Goal: Task Accomplishment & Management: Manage account settings

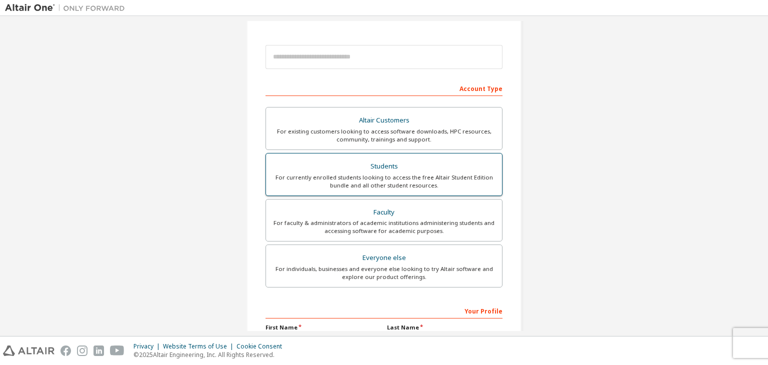
scroll to position [200, 0]
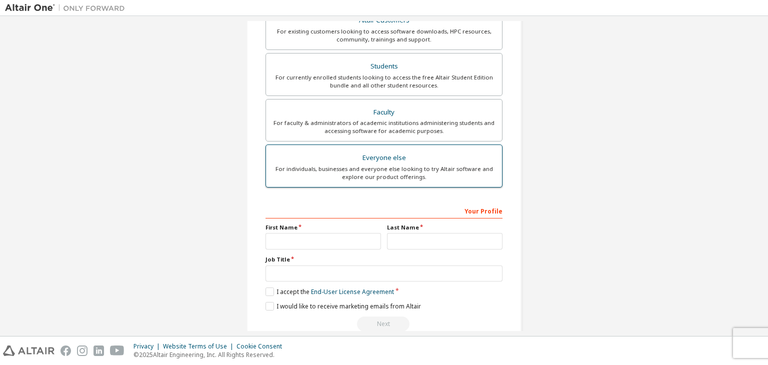
click at [391, 156] on div "Everyone else" at bounding box center [384, 158] width 224 height 14
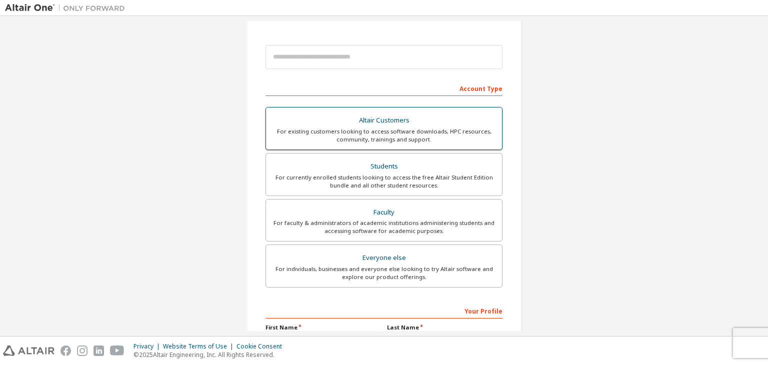
scroll to position [50, 0]
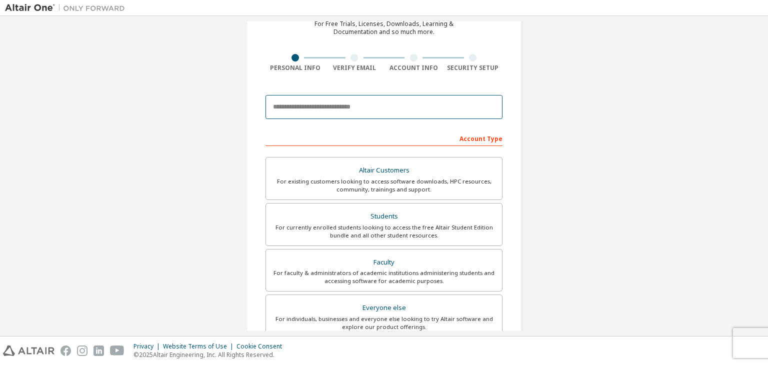
click at [333, 109] on input "email" at bounding box center [384, 107] width 237 height 24
paste input "**********"
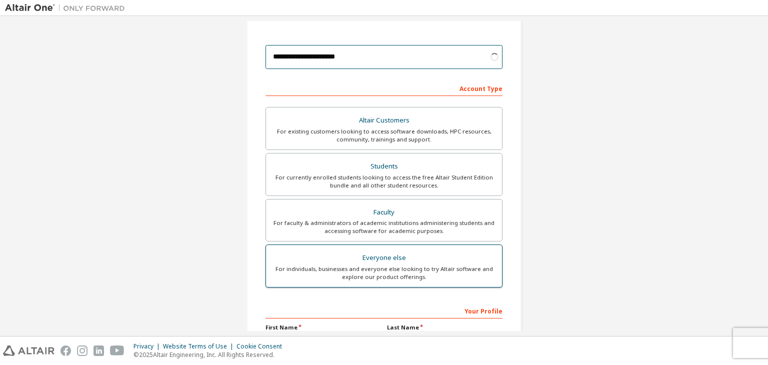
scroll to position [150, 0]
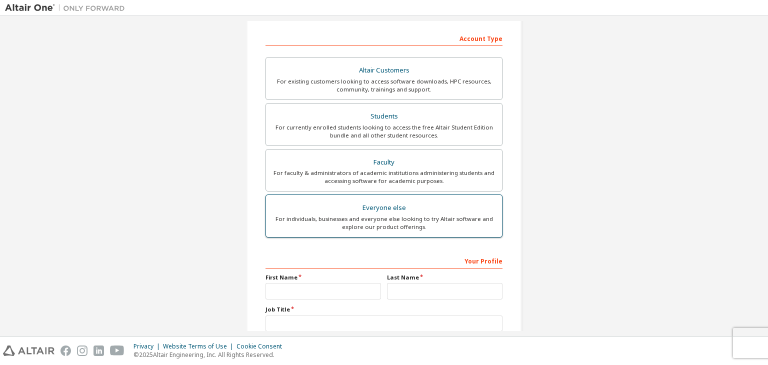
type input "**********"
click at [396, 215] on div "For individuals, businesses and everyone else looking to try Altair software an…" at bounding box center [384, 223] width 224 height 16
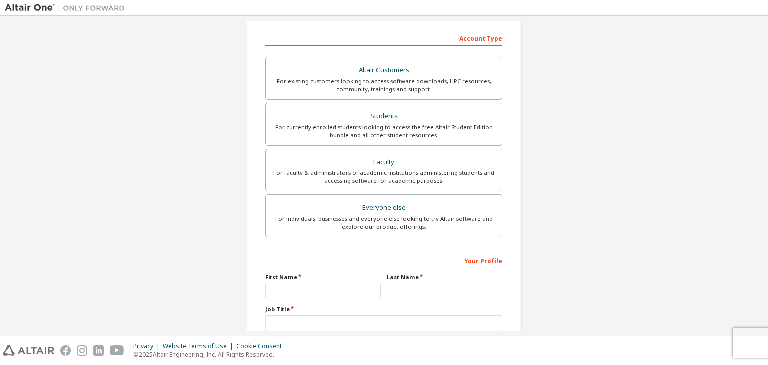
scroll to position [200, 0]
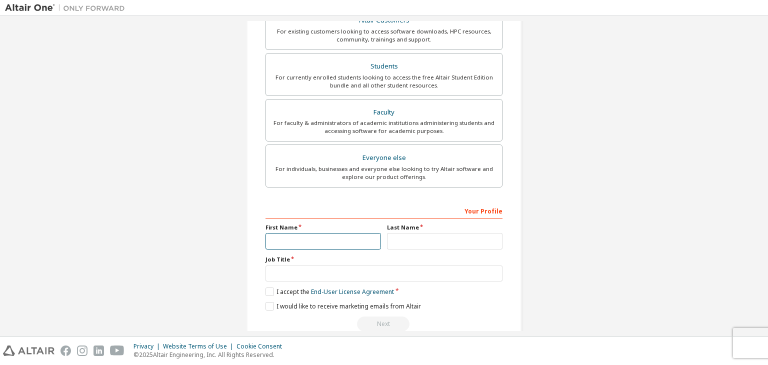
click at [301, 240] on input "text" at bounding box center [324, 241] width 116 height 17
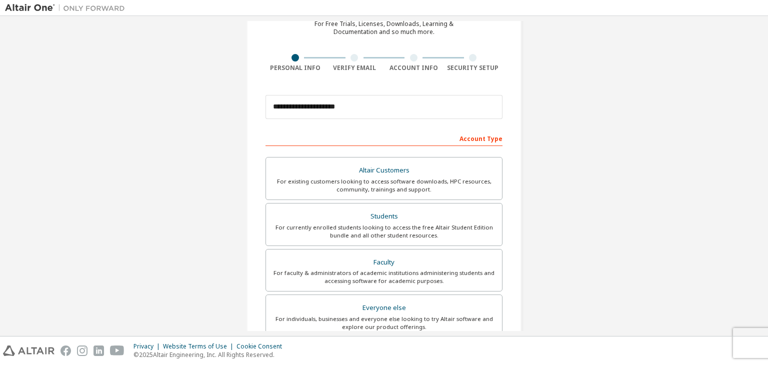
scroll to position [218, 0]
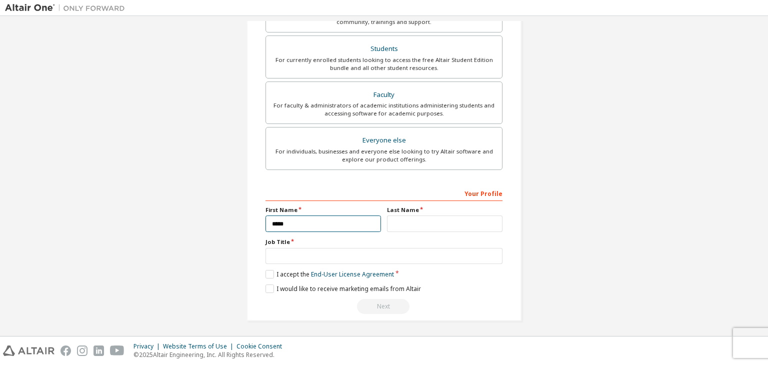
type input "*****"
click at [404, 224] on input "text" at bounding box center [445, 224] width 116 height 17
type input "********"
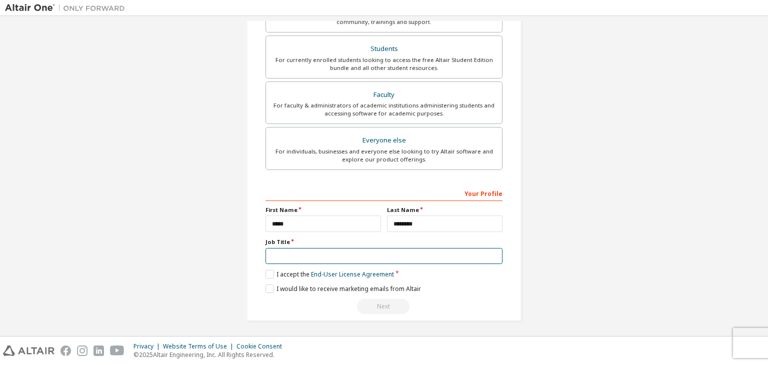
click at [380, 248] on input "text" at bounding box center [384, 256] width 237 height 17
type input "*******"
click at [270, 273] on label "I accept the End-User License Agreement" at bounding box center [330, 274] width 129 height 9
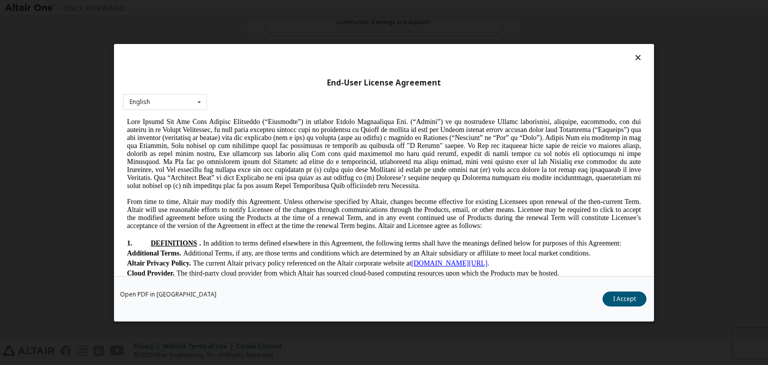
scroll to position [150, 0]
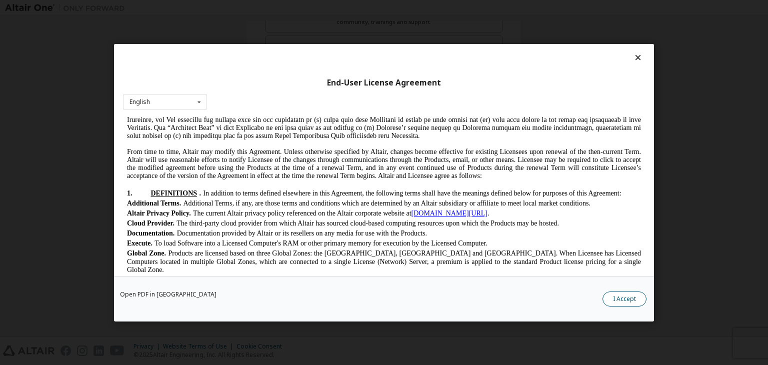
click at [617, 299] on button "I Accept" at bounding box center [625, 299] width 44 height 15
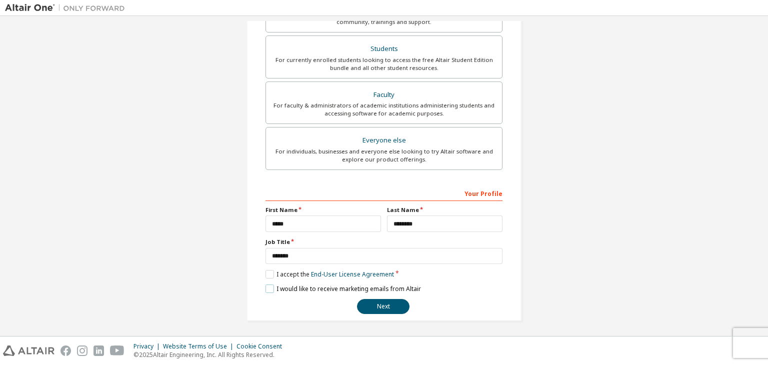
click at [269, 287] on label "I would like to receive marketing emails from Altair" at bounding box center [344, 289] width 156 height 9
click at [377, 304] on button "Next" at bounding box center [383, 306] width 53 height 15
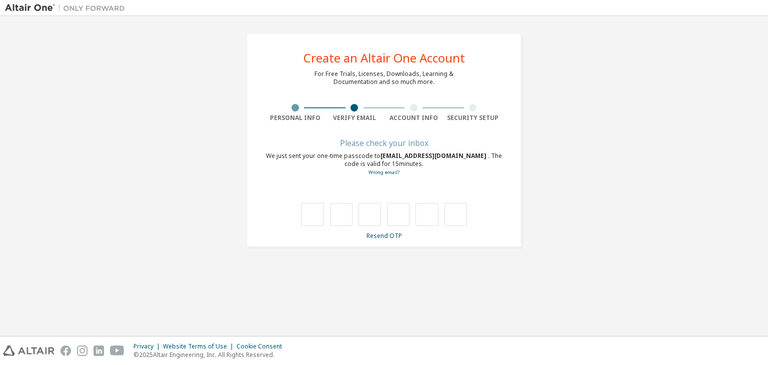
scroll to position [0, 0]
type input "*"
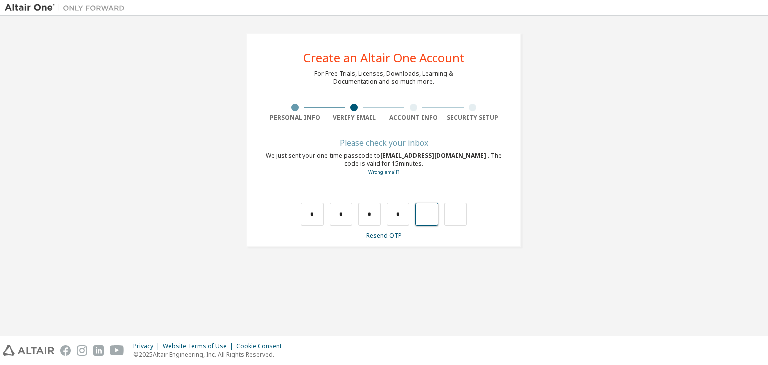
type input "*"
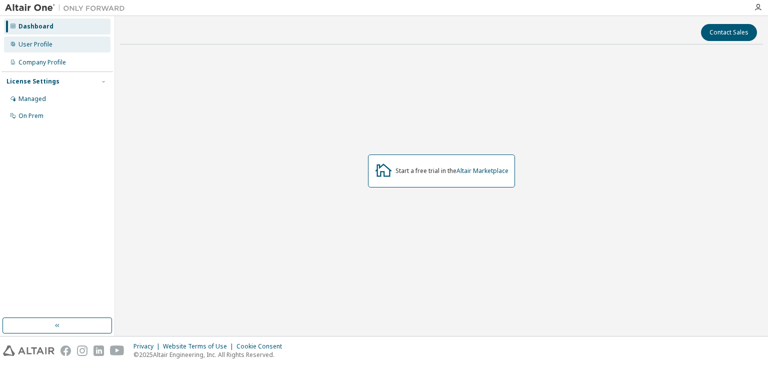
click at [66, 51] on div "User Profile" at bounding box center [57, 45] width 107 height 16
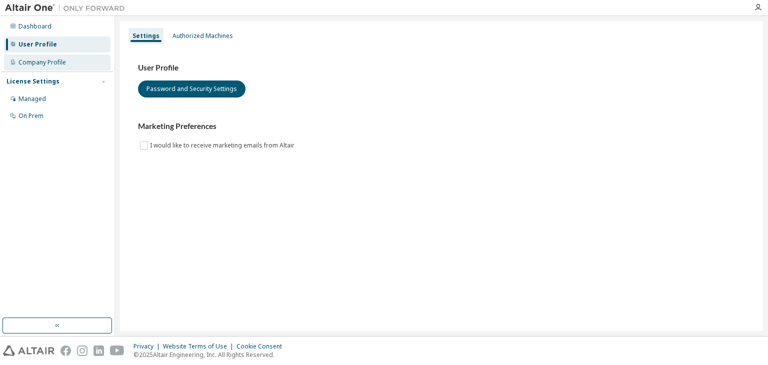
click at [62, 66] on div "Company Profile" at bounding box center [43, 63] width 48 height 8
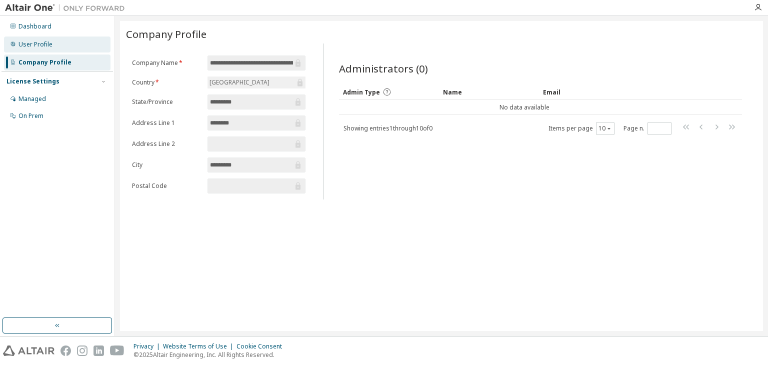
click at [61, 39] on div "User Profile" at bounding box center [57, 45] width 107 height 16
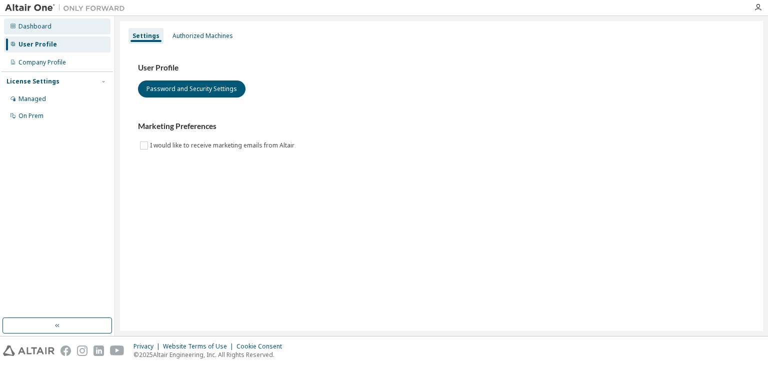
click at [56, 31] on div "Dashboard" at bounding box center [57, 27] width 107 height 16
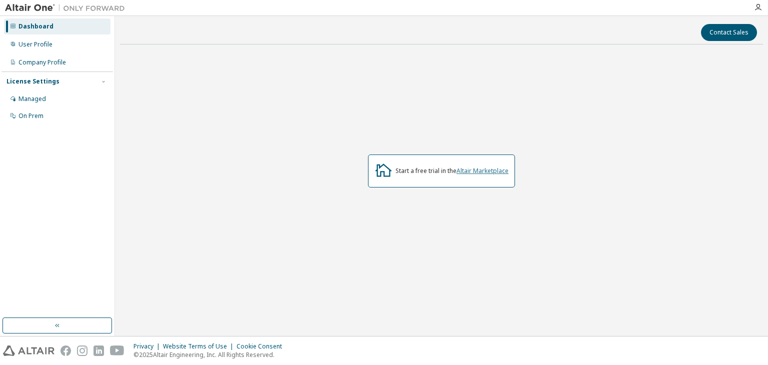
click at [498, 170] on link "Altair Marketplace" at bounding box center [483, 171] width 52 height 9
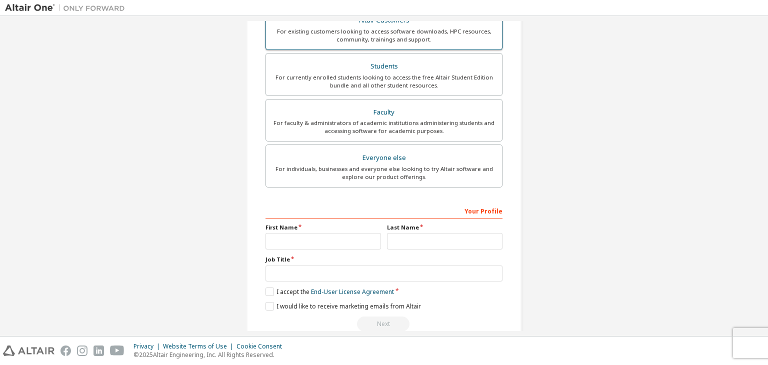
scroll to position [50, 0]
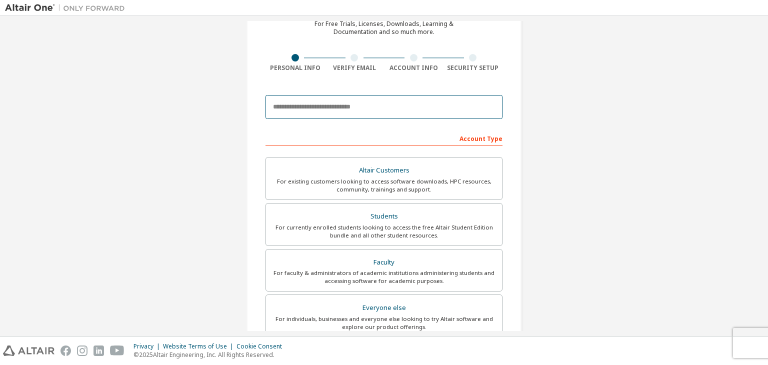
click at [335, 113] on input "email" at bounding box center [384, 107] width 237 height 24
type input "**********"
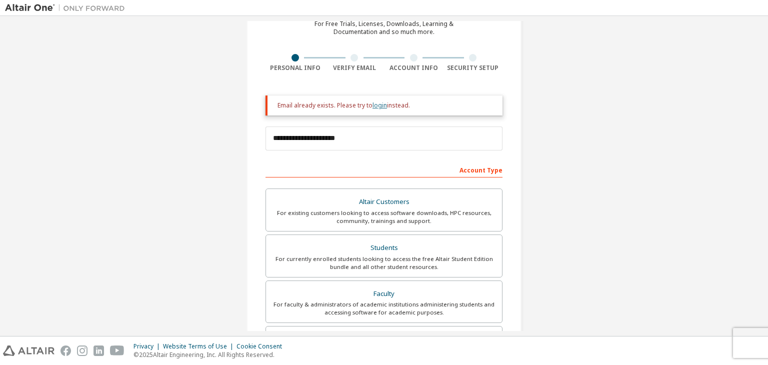
click at [373, 106] on link "login" at bounding box center [380, 105] width 15 height 9
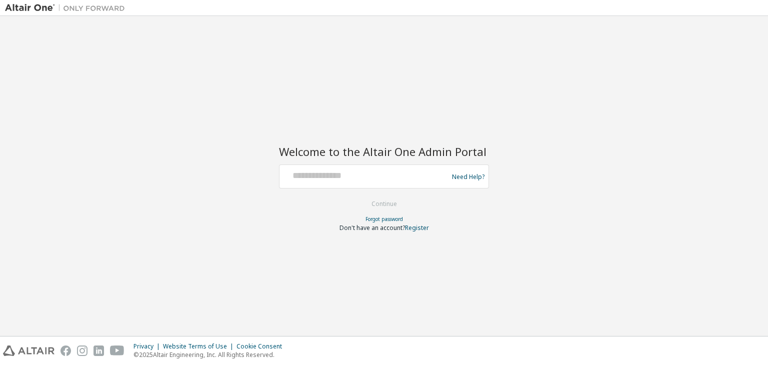
click at [374, 182] on div at bounding box center [366, 176] width 164 height 19
click at [364, 178] on input "text" at bounding box center [366, 174] width 164 height 15
type input "**********"
click at [384, 203] on button "Continue" at bounding box center [384, 204] width 47 height 15
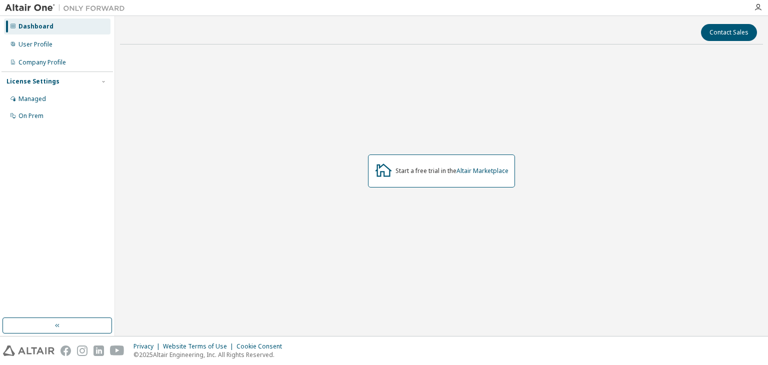
click at [56, 33] on div "Dashboard" at bounding box center [57, 27] width 107 height 16
click at [501, 170] on link "Altair Marketplace" at bounding box center [483, 171] width 52 height 9
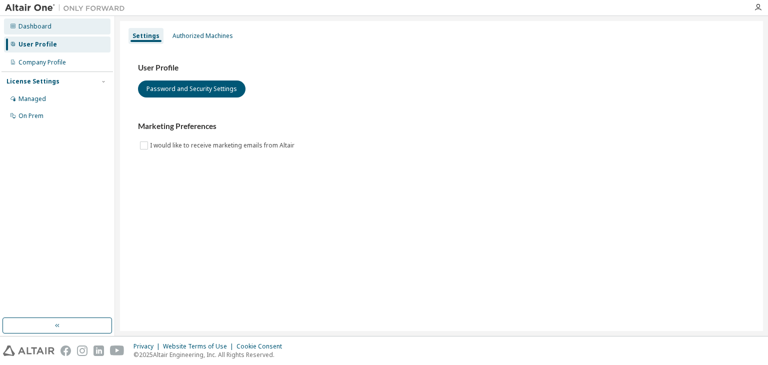
click at [33, 28] on div "Dashboard" at bounding box center [35, 27] width 33 height 8
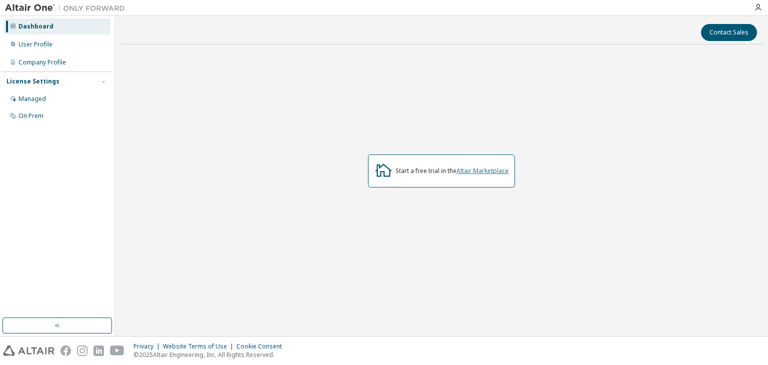
click at [494, 173] on link "Altair Marketplace" at bounding box center [483, 171] width 52 height 9
click at [69, 99] on div "Managed" at bounding box center [57, 99] width 107 height 16
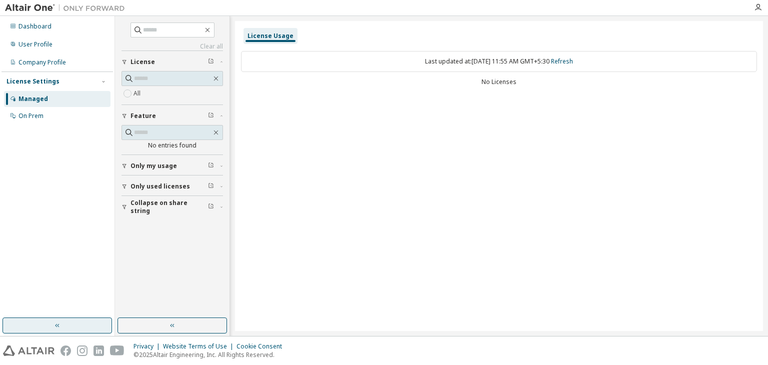
click at [64, 323] on button "button" at bounding box center [58, 326] width 110 height 16
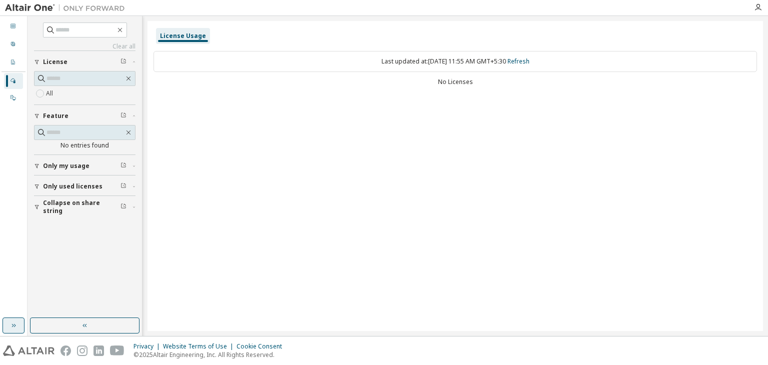
click at [64, 323] on button "button" at bounding box center [85, 326] width 110 height 16
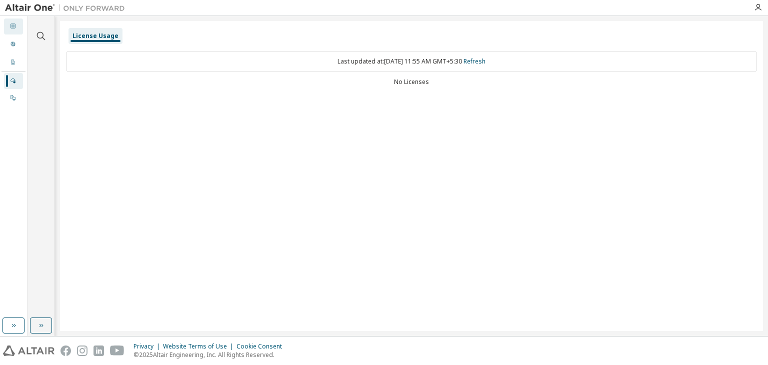
click at [9, 23] on div "Dashboard" at bounding box center [13, 27] width 19 height 16
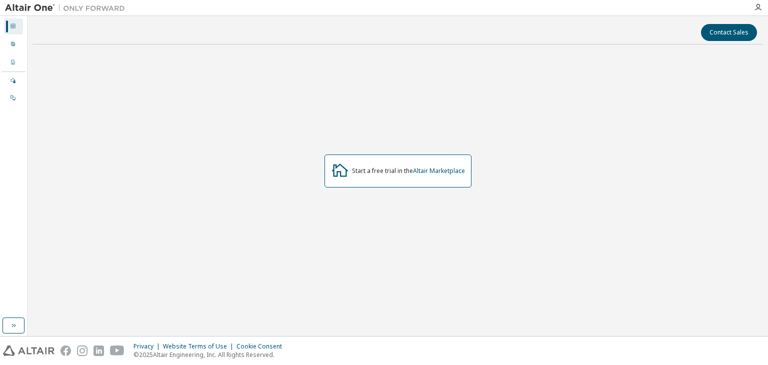
click at [11, 53] on div "Dashboard User Profile Company Profile License Settings Managed On Prem" at bounding box center [14, 63] width 24 height 90
click at [11, 47] on icon at bounding box center [13, 44] width 6 height 6
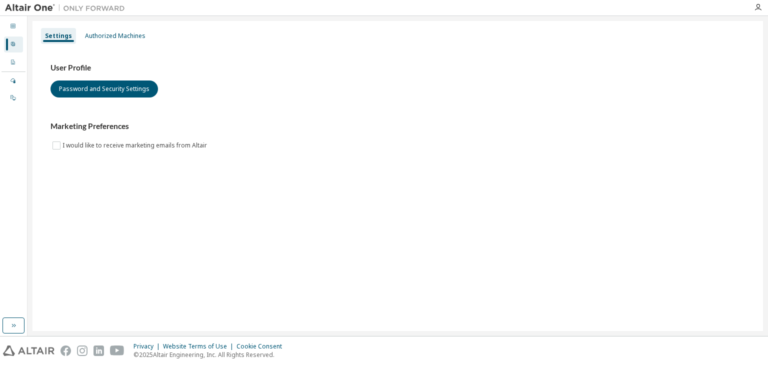
click at [17, 73] on div "Managed" at bounding box center [13, 81] width 19 height 16
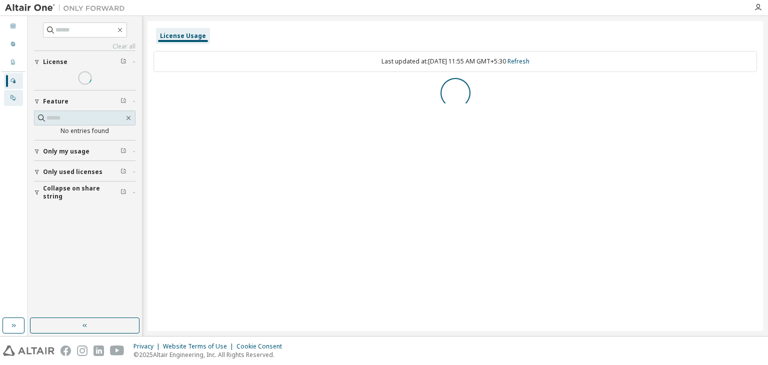
click at [15, 91] on div "On Prem" at bounding box center [13, 98] width 19 height 16
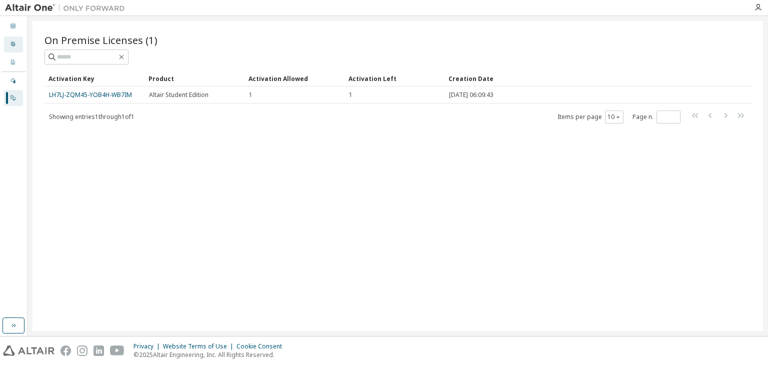
click at [10, 45] on icon at bounding box center [13, 44] width 6 height 6
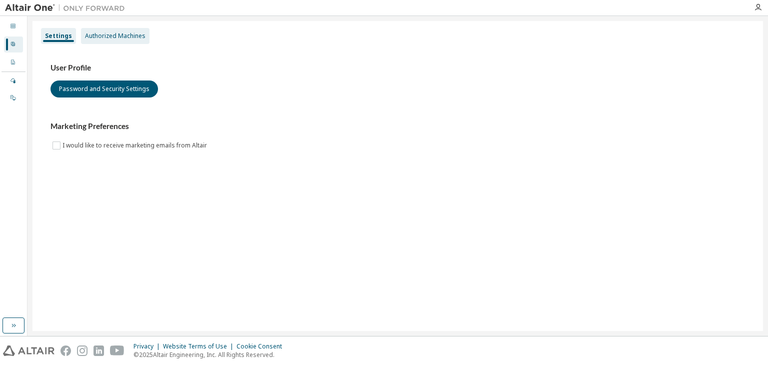
click at [100, 43] on div "Authorized Machines" at bounding box center [115, 36] width 69 height 16
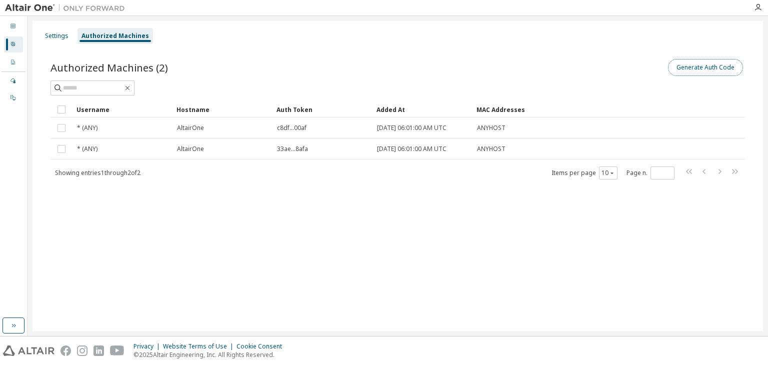
click at [699, 65] on button "Generate Auth Code" at bounding box center [705, 67] width 75 height 17
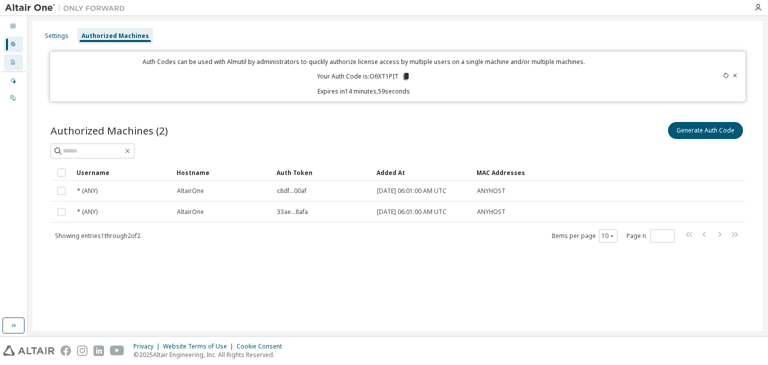
click at [18, 64] on div "Company Profile" at bounding box center [13, 63] width 19 height 16
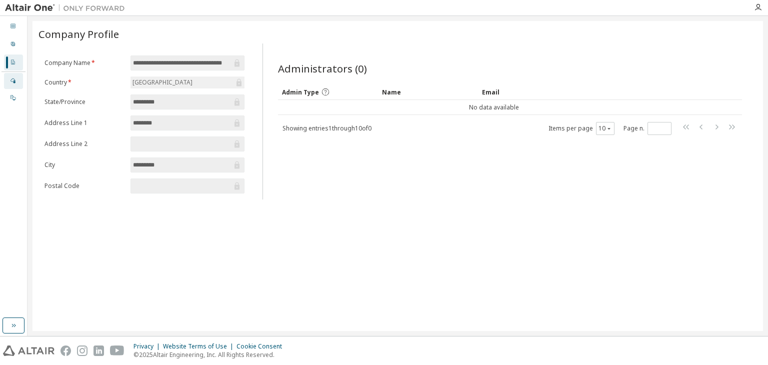
click at [10, 84] on div at bounding box center [13, 81] width 6 height 8
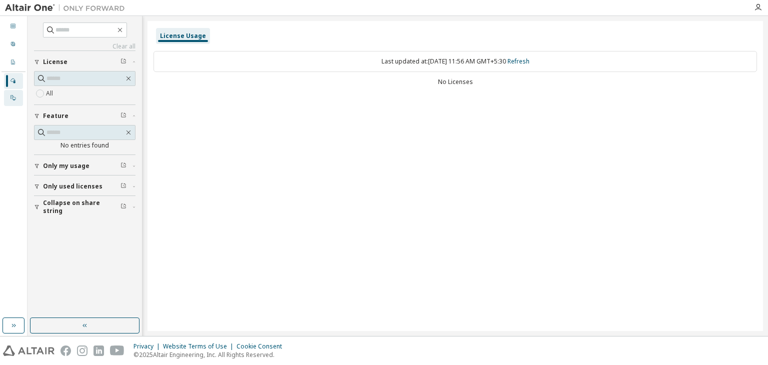
click at [11, 97] on icon at bounding box center [13, 98] width 6 height 6
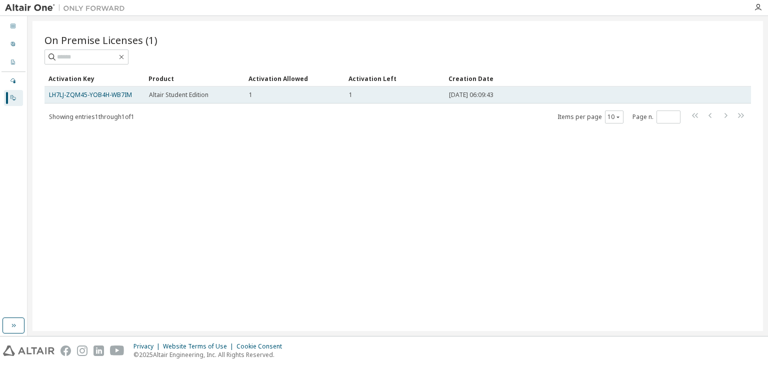
click at [164, 93] on span "Altair Student Edition" at bounding box center [179, 95] width 60 height 8
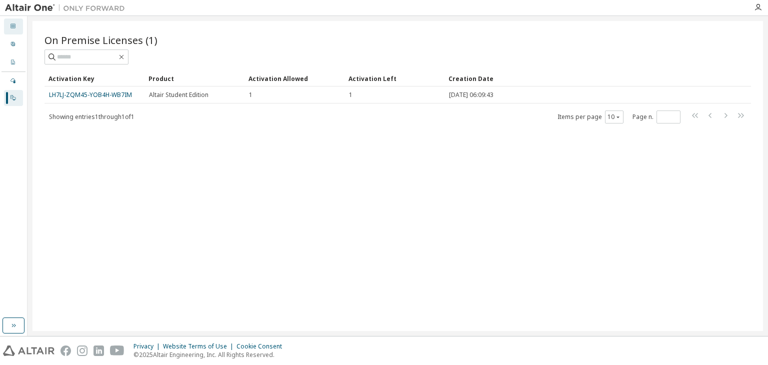
click at [18, 24] on div "Dashboard" at bounding box center [13, 27] width 19 height 16
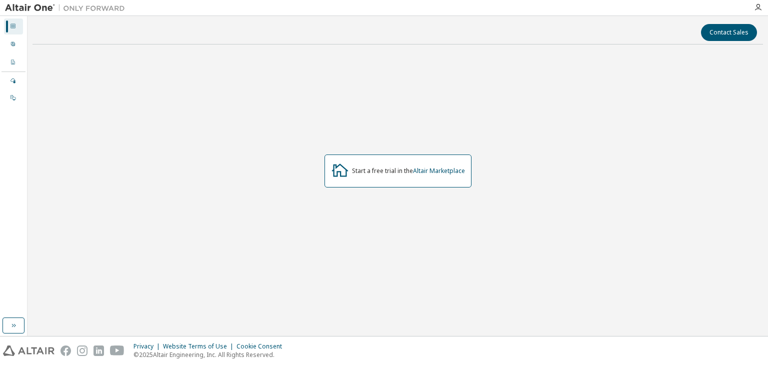
click at [438, 166] on div "Start a free trial in the Altair Marketplace" at bounding box center [398, 171] width 147 height 33
click at [441, 59] on div "Start a free trial in the Altair Marketplace" at bounding box center [398, 172] width 731 height 238
